Goal: Transaction & Acquisition: Purchase product/service

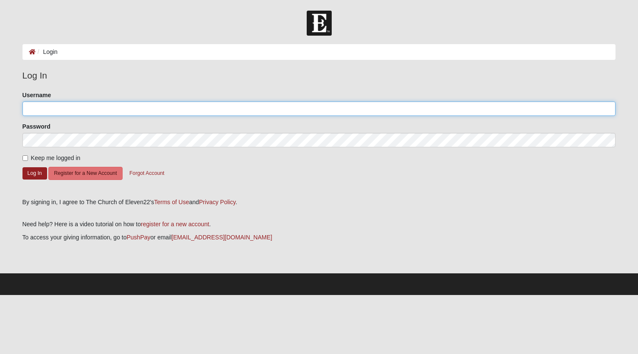
click at [273, 115] on input "Username" at bounding box center [319, 108] width 594 height 14
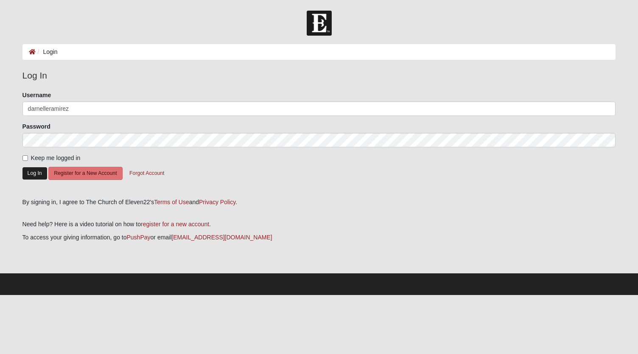
type input "darnelleramirez"
click at [22, 167] on button "Log In" at bounding box center [34, 173] width 25 height 12
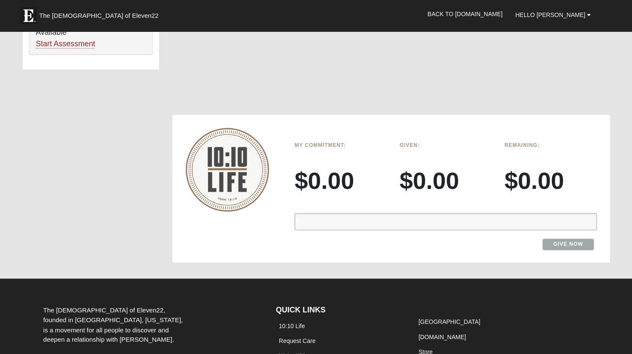
scroll to position [638, 0]
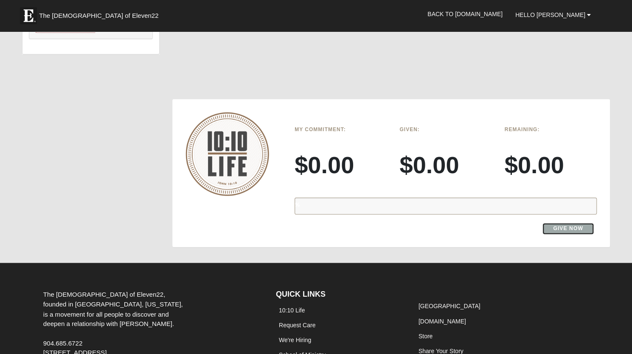
click at [572, 223] on link "Give Now" at bounding box center [567, 228] width 51 height 11
